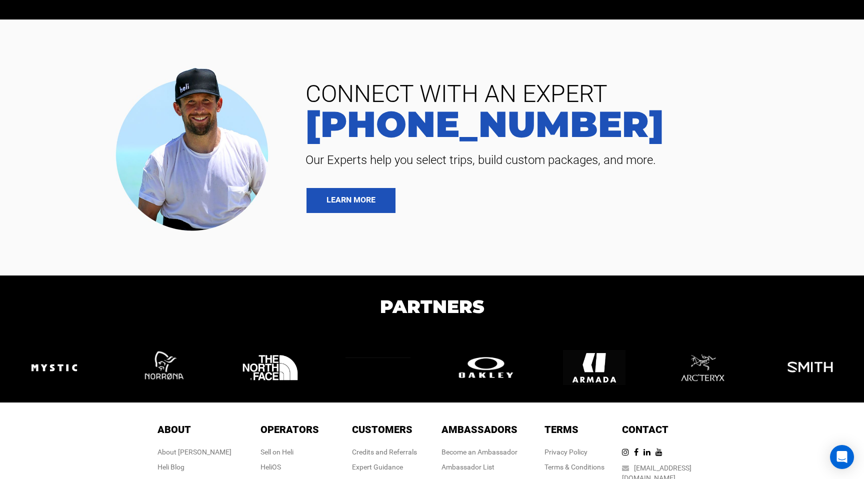
scroll to position [2400, 0]
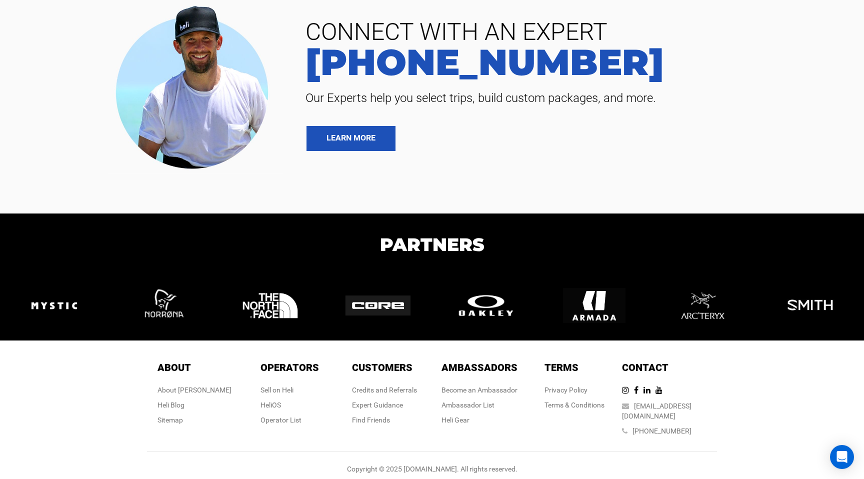
click at [284, 371] on span "Operators" at bounding box center [289, 367] width 58 height 12
click at [287, 420] on div "Operator List" at bounding box center [289, 420] width 58 height 10
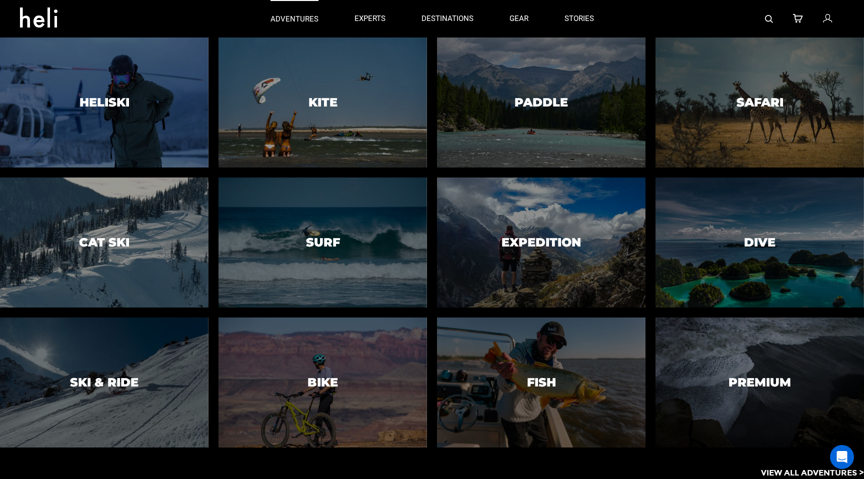
click at [297, 22] on p "adventures" at bounding box center [294, 19] width 48 height 10
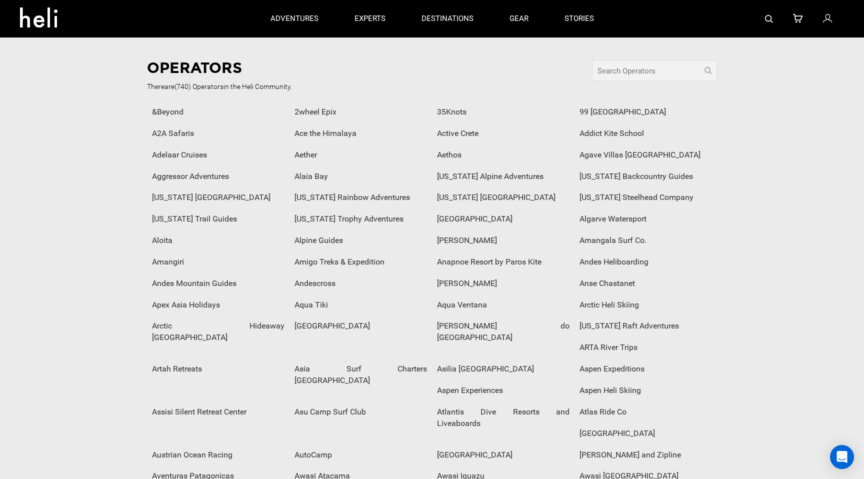
click at [46, 20] on icon at bounding box center [42, 14] width 45 height 16
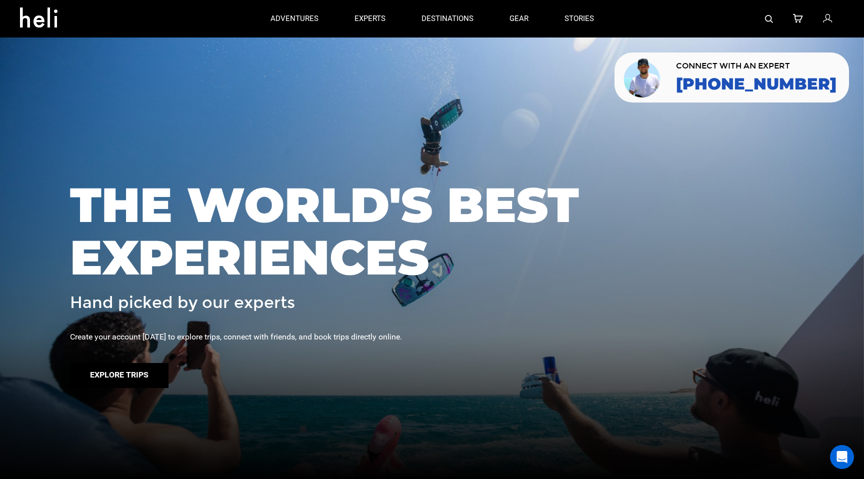
click at [116, 378] on button "Explore Trips" at bounding box center [119, 375] width 98 height 25
